Goal: Transaction & Acquisition: Purchase product/service

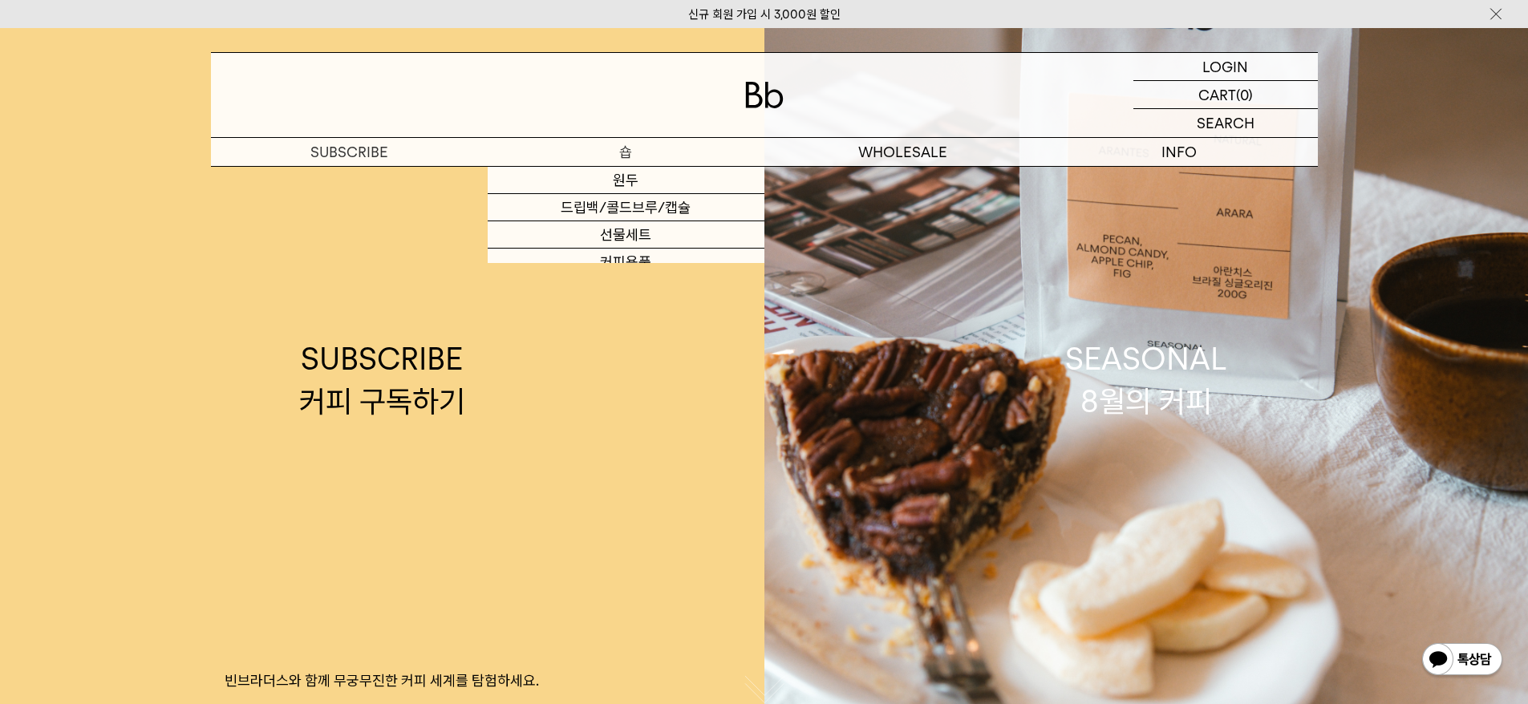
click at [627, 153] on p "숍" at bounding box center [626, 152] width 277 height 28
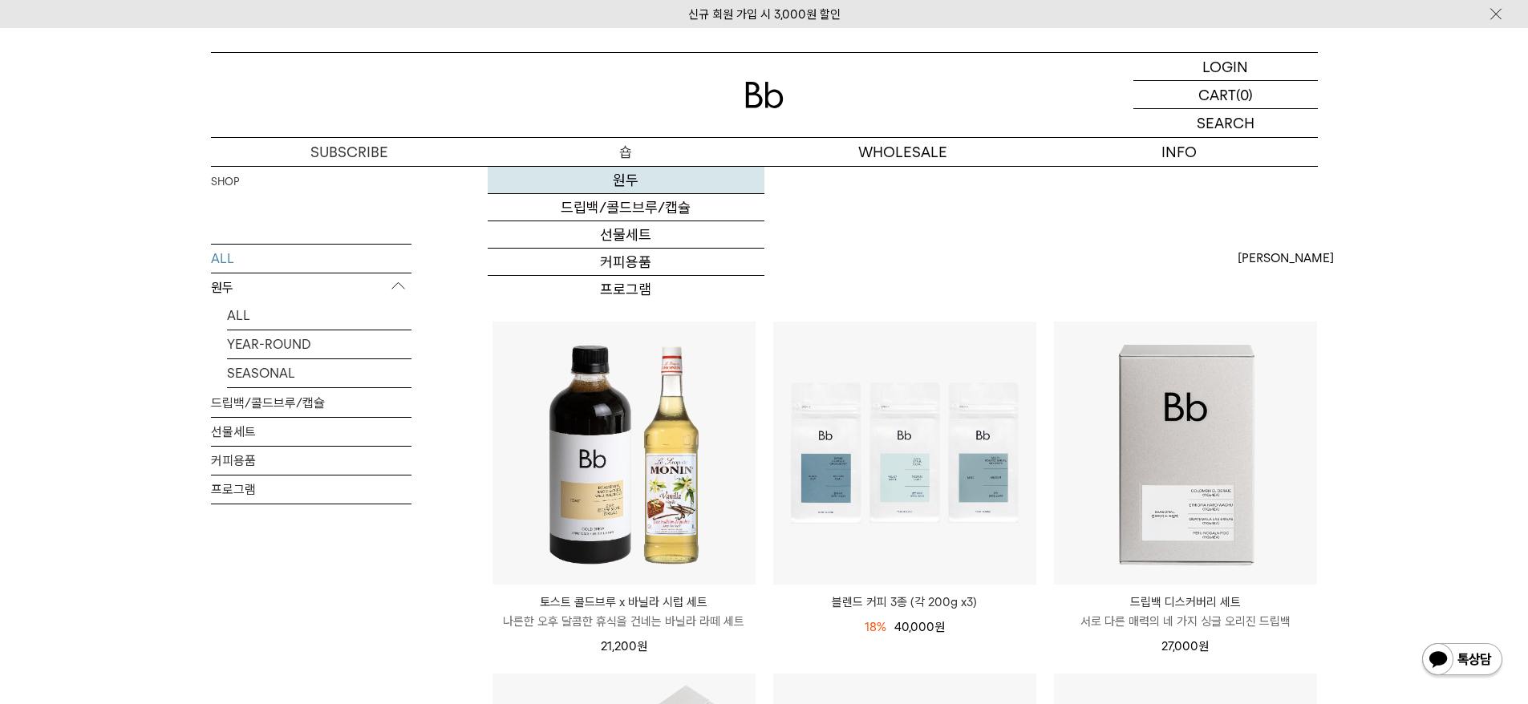
click at [628, 176] on link "원두" at bounding box center [626, 180] width 277 height 27
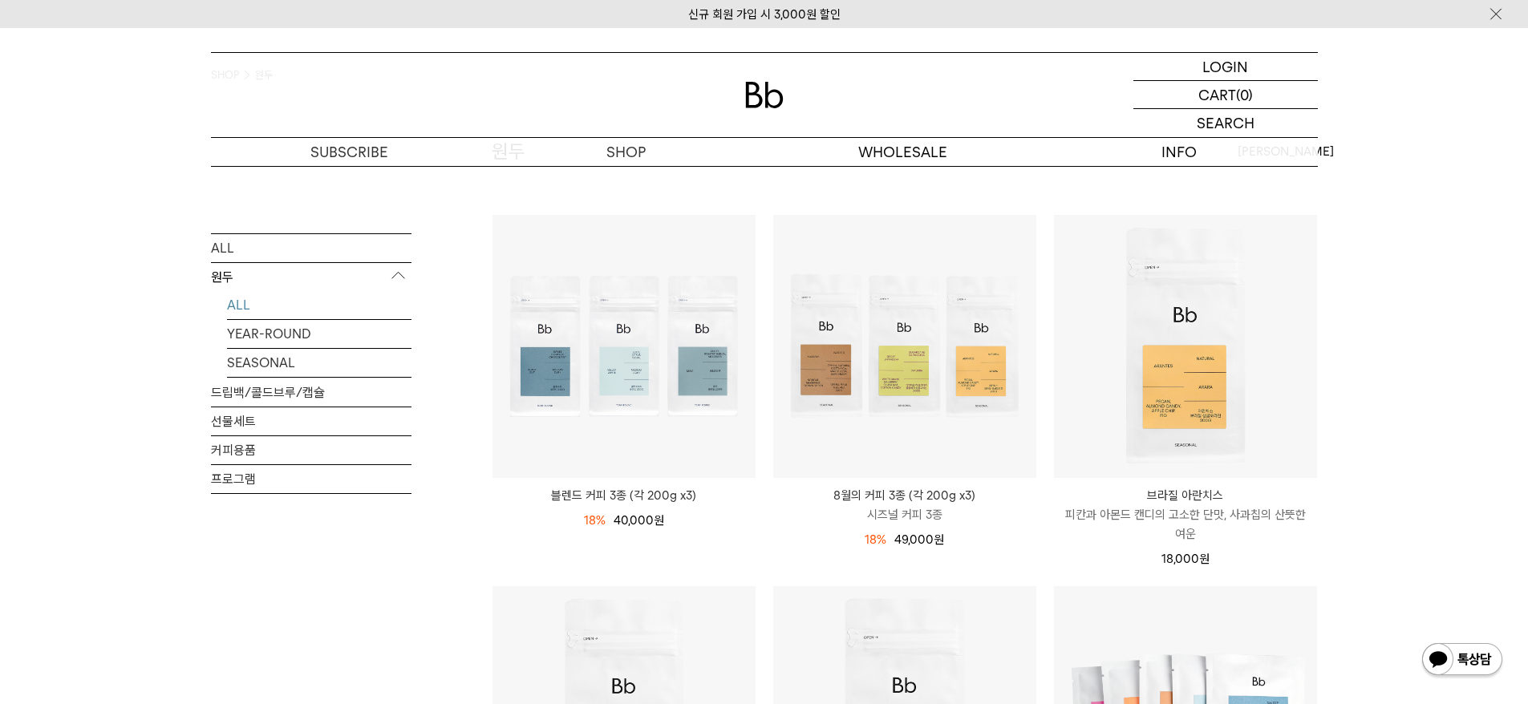
scroll to position [110, 0]
click at [283, 342] on link "YEAR-ROUND" at bounding box center [319, 333] width 185 height 28
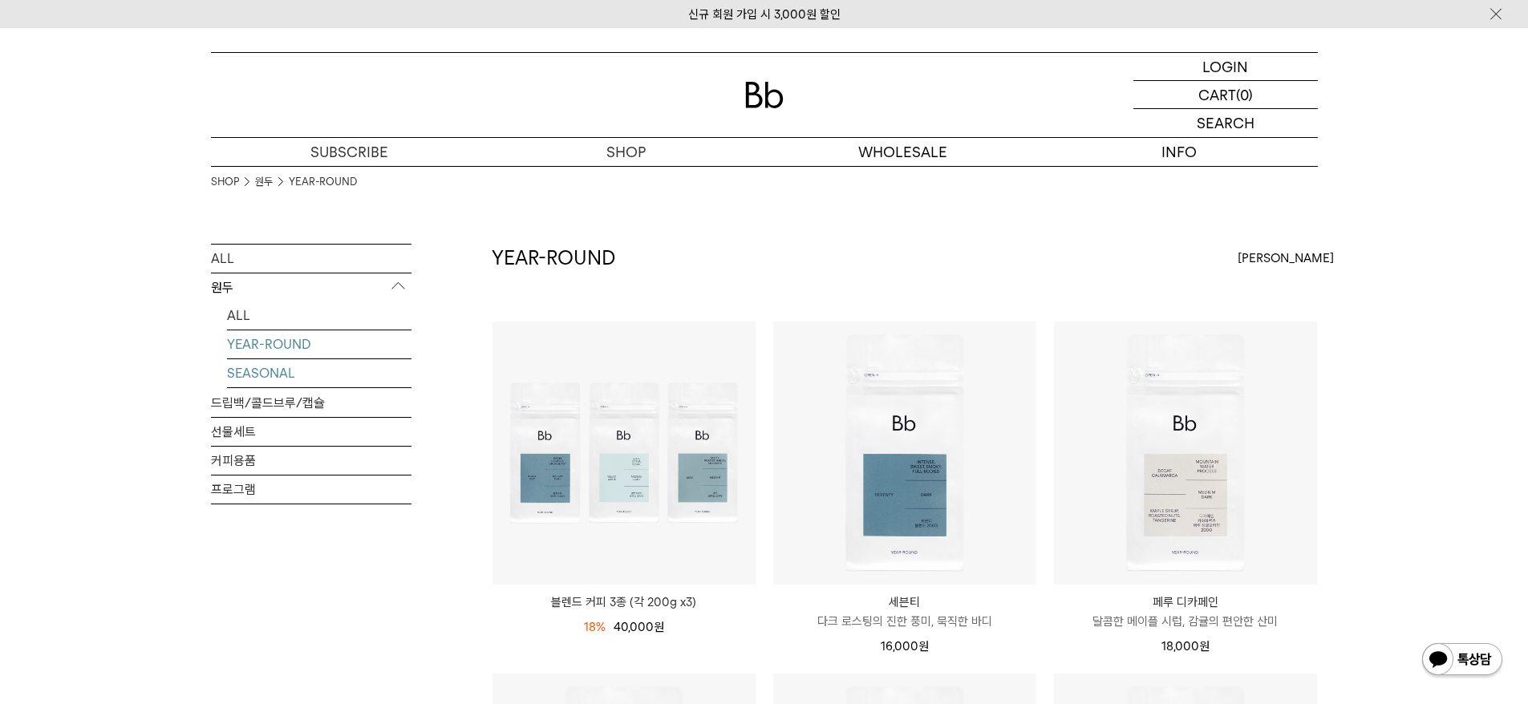
click at [271, 376] on link "SEASONAL" at bounding box center [319, 373] width 185 height 28
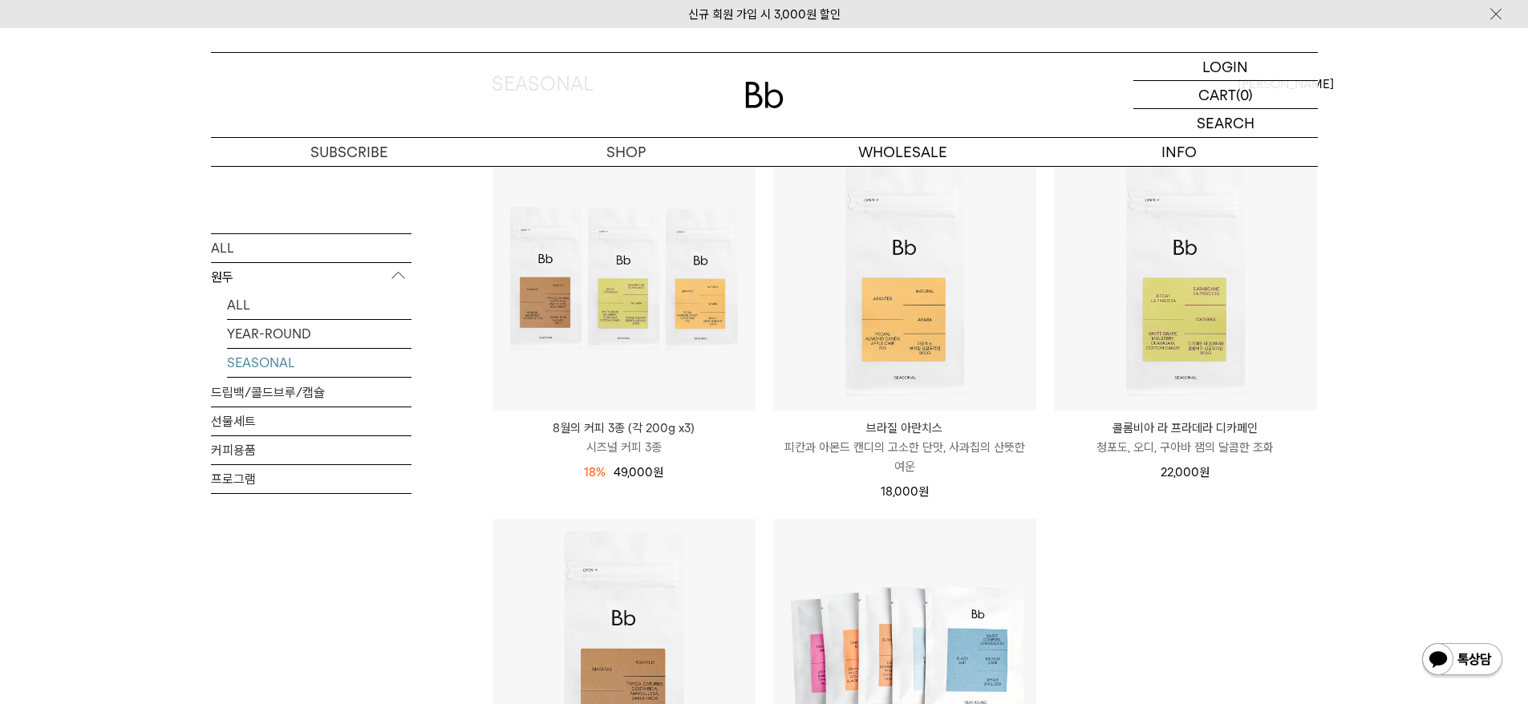
scroll to position [175, 0]
click at [249, 308] on link "ALL" at bounding box center [319, 304] width 185 height 28
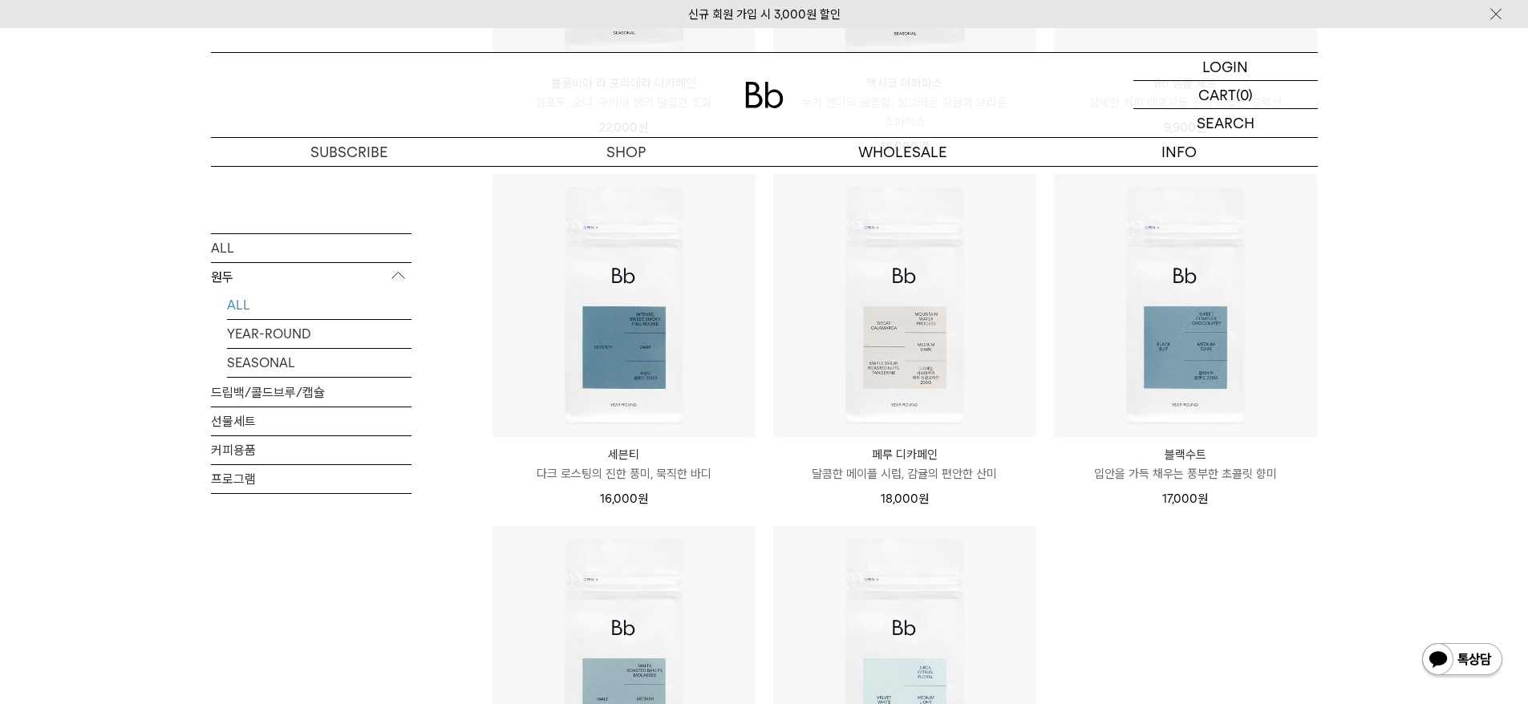
scroll to position [803, 0]
